Goal: Information Seeking & Learning: Learn about a topic

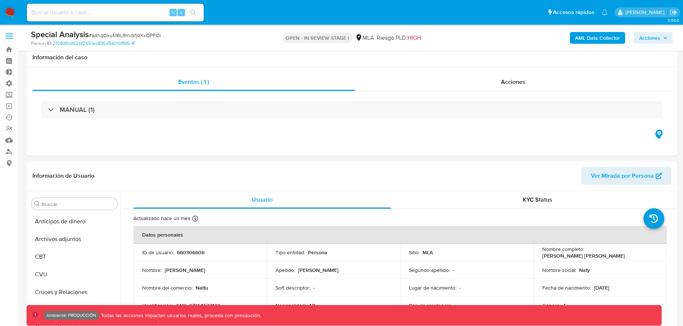
select select "10"
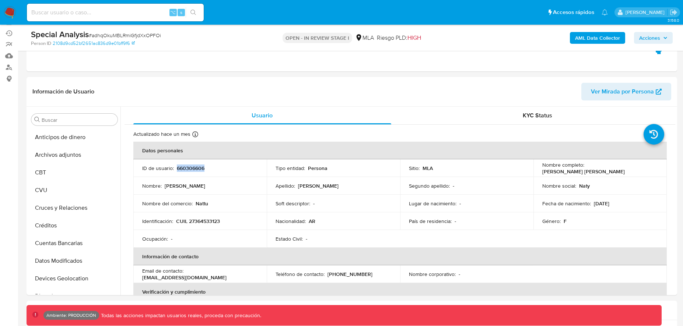
scroll to position [347, 0]
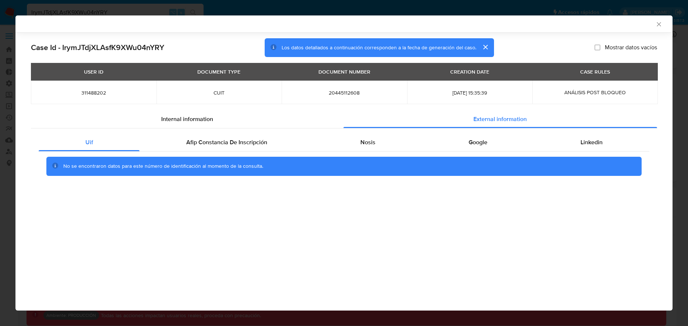
select select "10"
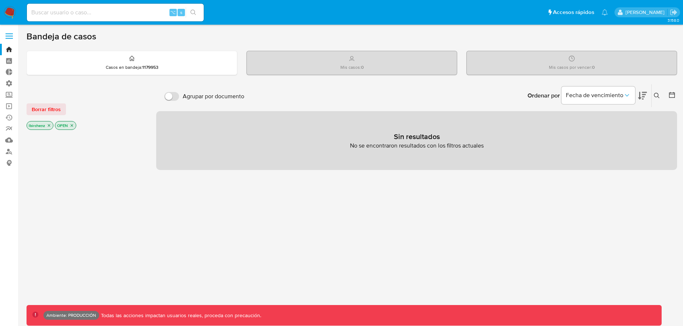
click at [124, 14] on input at bounding box center [115, 13] width 177 height 10
paste input "IrymJTdjXLAsfK9XWu04nYRY"
type input "IrymJTdjXLAsfK9XWu04nYRY"
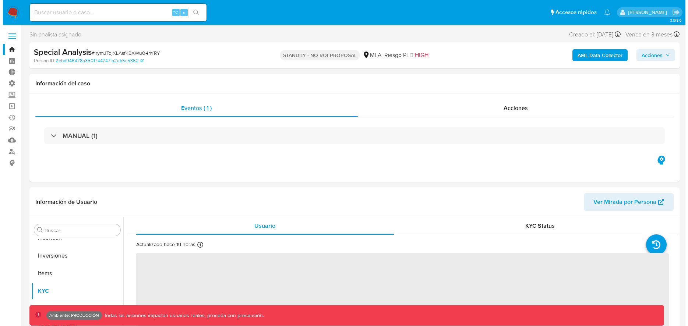
scroll to position [347, 0]
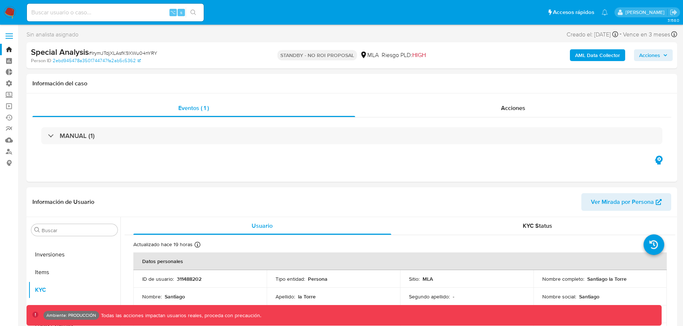
select select "10"
click at [580, 52] on b "AML Data Collector" at bounding box center [597, 55] width 45 height 12
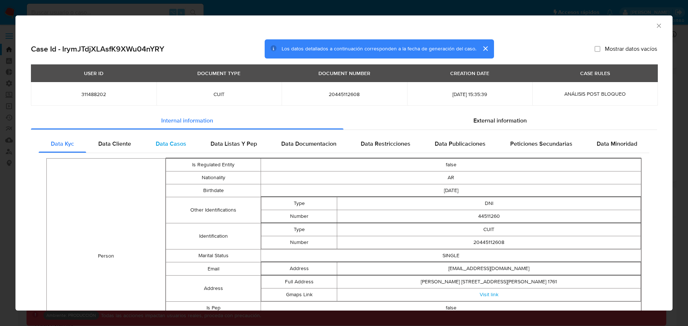
click at [156, 143] on span "Data Casos" at bounding box center [171, 144] width 31 height 8
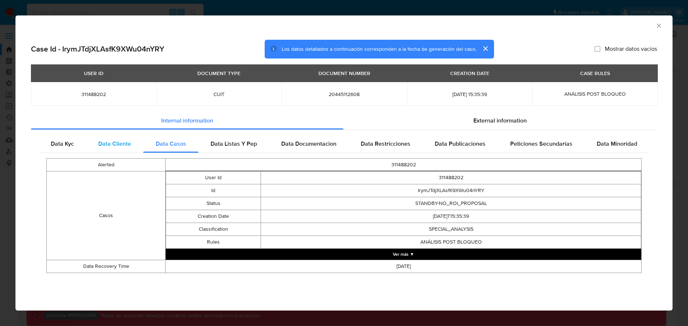
click at [126, 151] on div "Data Cliente" at bounding box center [114, 144] width 57 height 18
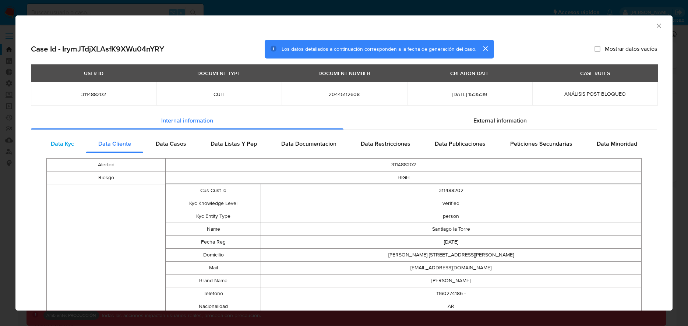
click at [64, 146] on span "Data Kyc" at bounding box center [62, 144] width 23 height 8
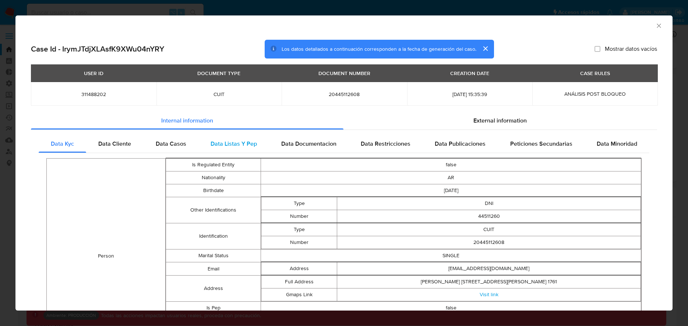
click at [222, 142] on span "Data Listas Y Pep" at bounding box center [234, 144] width 46 height 8
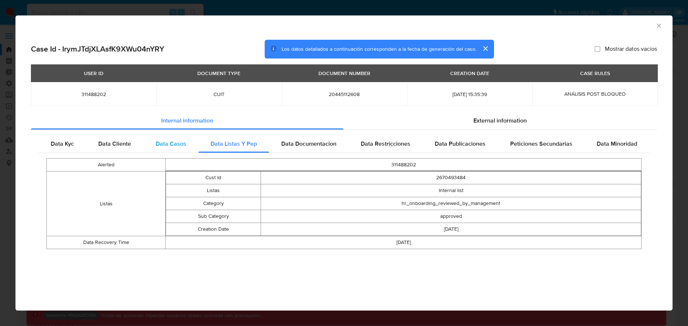
click at [190, 147] on div "Data Casos" at bounding box center [170, 144] width 55 height 18
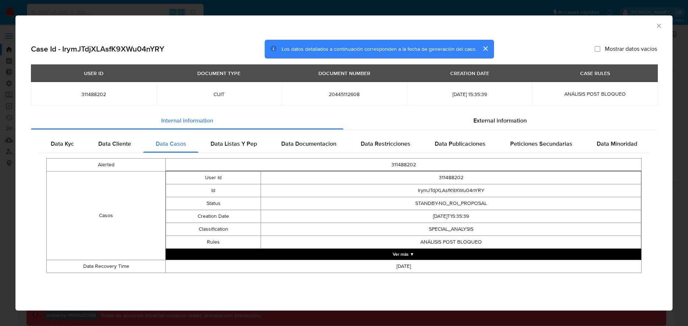
click at [415, 254] on button "Ver más ▼" at bounding box center [404, 254] width 476 height 11
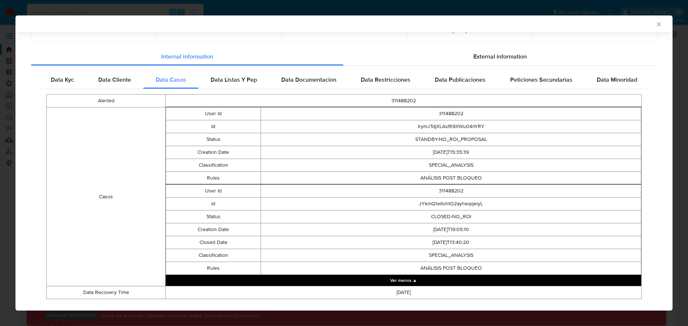
scroll to position [55, 0]
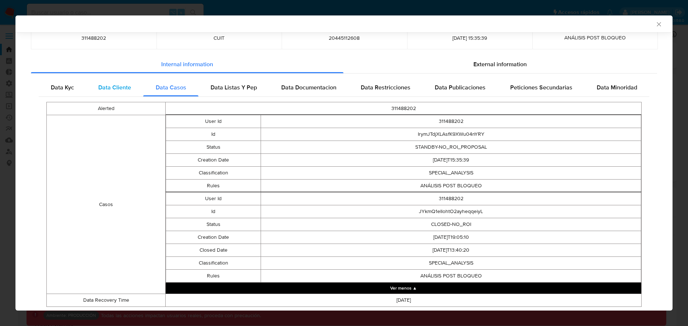
click at [116, 92] on div "Data Cliente" at bounding box center [114, 88] width 57 height 18
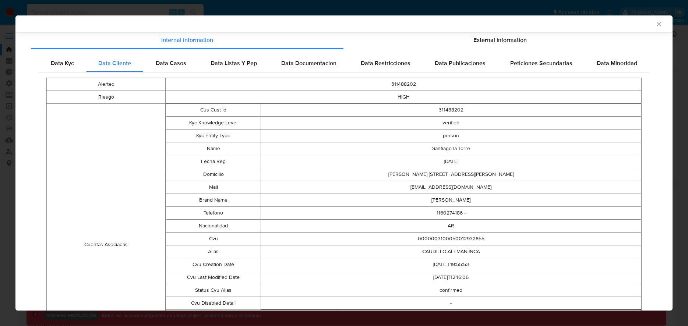
scroll to position [0, 0]
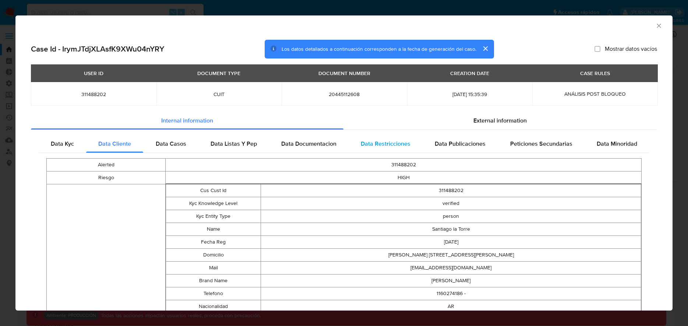
click at [384, 142] on span "Data Restricciones" at bounding box center [386, 144] width 50 height 8
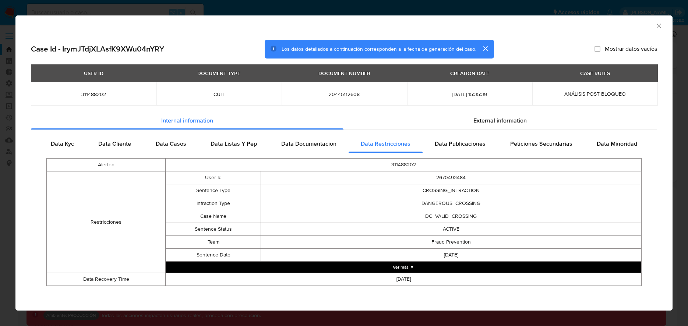
click at [426, 267] on button "Ver más ▼" at bounding box center [404, 267] width 476 height 11
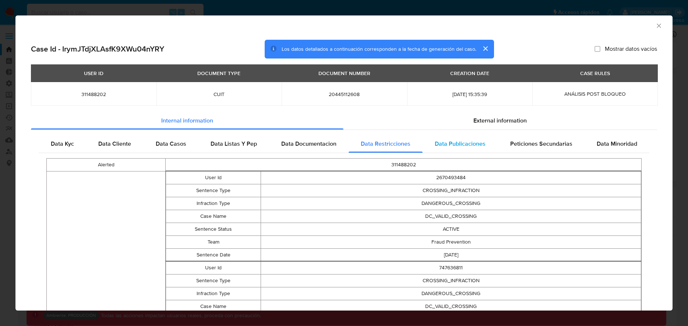
click at [475, 145] on span "Data Publicaciones" at bounding box center [460, 144] width 51 height 8
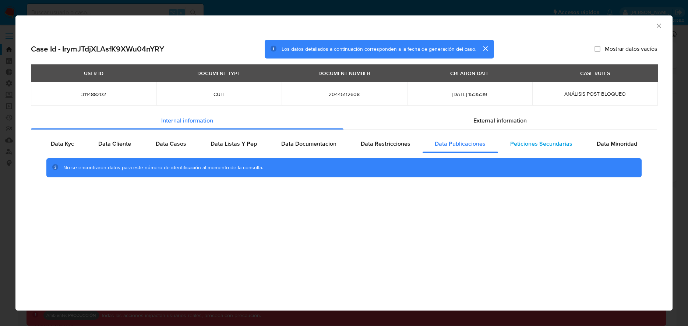
click at [532, 143] on span "Peticiones Secundarias" at bounding box center [541, 144] width 62 height 8
click at [601, 141] on span "Data Minoridad" at bounding box center [617, 144] width 41 height 8
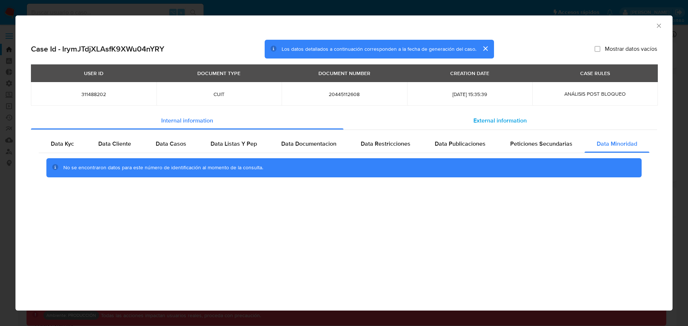
click at [491, 121] on span "External information" at bounding box center [500, 120] width 53 height 8
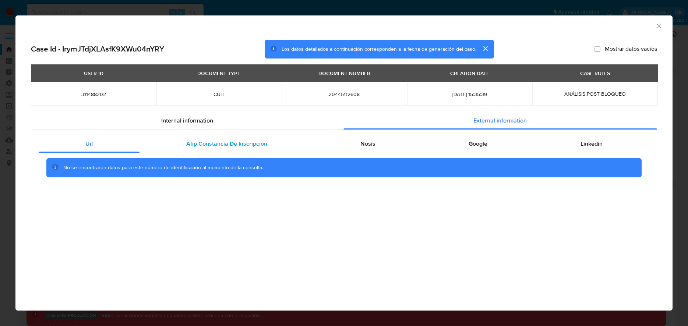
click at [228, 147] on span "Afip Constancia De Inscripción" at bounding box center [226, 144] width 81 height 8
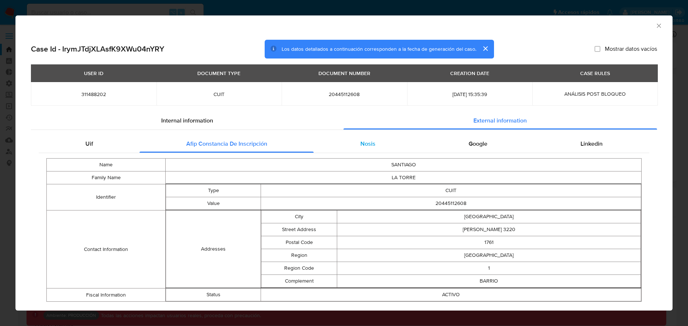
click at [384, 141] on div "Nosis" at bounding box center [368, 144] width 108 height 18
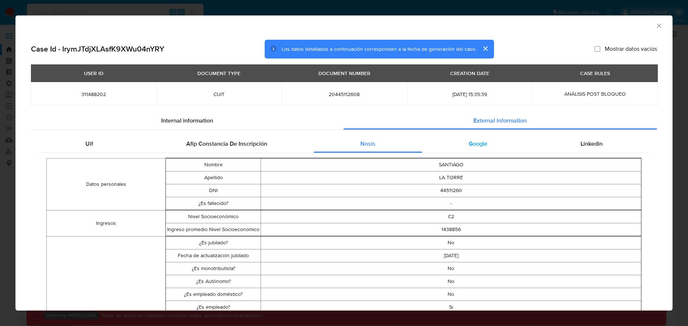
click at [478, 147] on span "Google" at bounding box center [478, 144] width 19 height 8
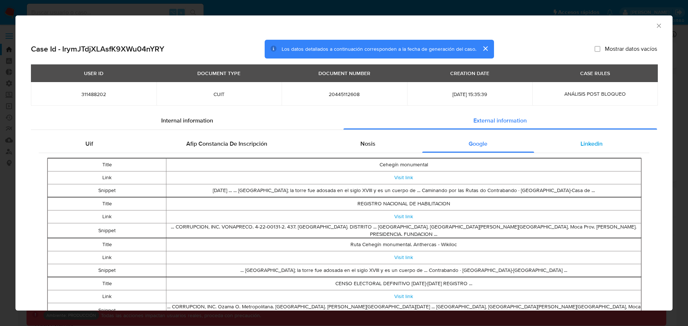
click at [590, 140] on span "Linkedin" at bounding box center [592, 144] width 22 height 8
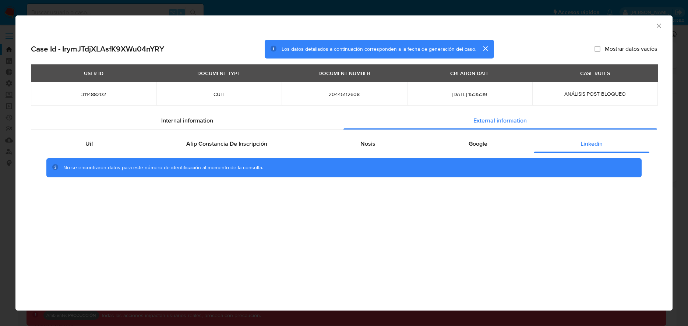
click at [294, 6] on div "AML Data Collector Case Id - IrymJTdjXLAsfK9XWu04nYRY Los datos detallados a co…" at bounding box center [344, 163] width 688 height 326
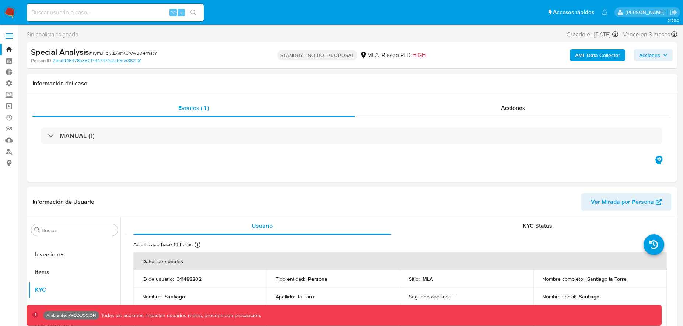
click at [129, 17] on div "⌥ s" at bounding box center [115, 13] width 177 height 18
click at [607, 54] on b "AML Data Collector" at bounding box center [597, 55] width 45 height 12
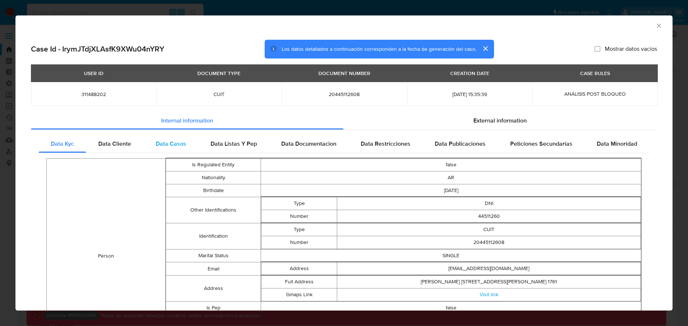
click at [181, 145] on span "Data Casos" at bounding box center [171, 144] width 31 height 8
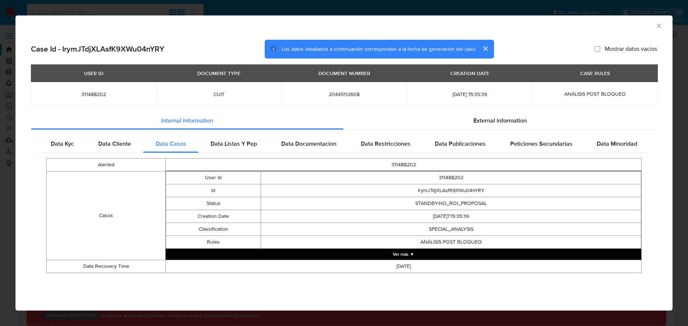
click at [410, 255] on button "Ver más ▼" at bounding box center [404, 254] width 476 height 11
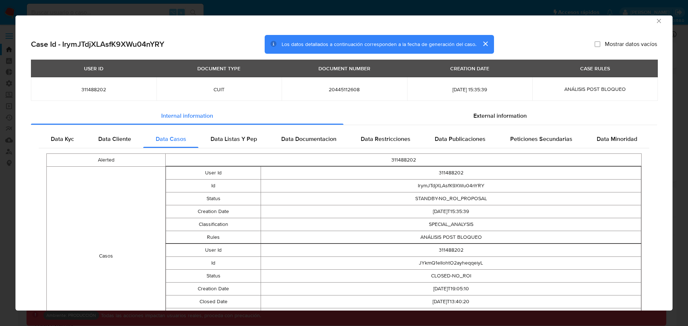
scroll to position [6, 0]
